Goal: Task Accomplishment & Management: Manage account settings

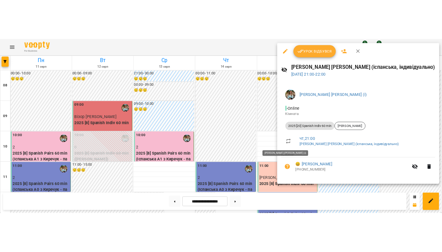
scroll to position [407, 0]
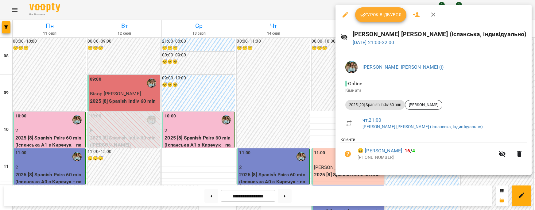
click at [366, 10] on button "Урок відбувся" at bounding box center [381, 14] width 52 height 15
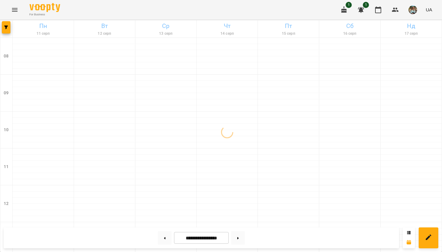
click at [413, 10] on img "button" at bounding box center [412, 10] width 9 height 9
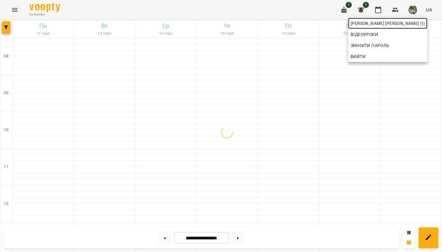
click at [408, 25] on span "[PERSON_NAME] [PERSON_NAME] (і)" at bounding box center [387, 23] width 74 height 7
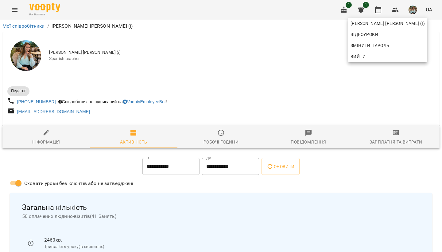
click at [231, 81] on div at bounding box center [221, 126] width 442 height 252
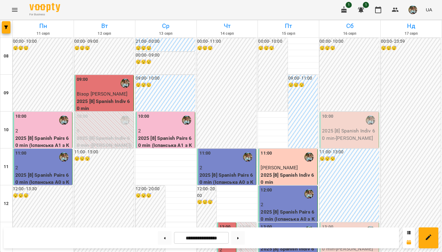
scroll to position [366, 0]
